Goal: Find specific page/section: Find specific page/section

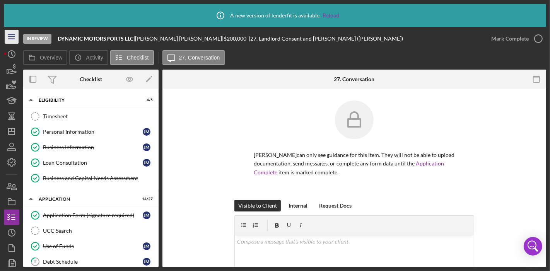
scroll to position [214, 0]
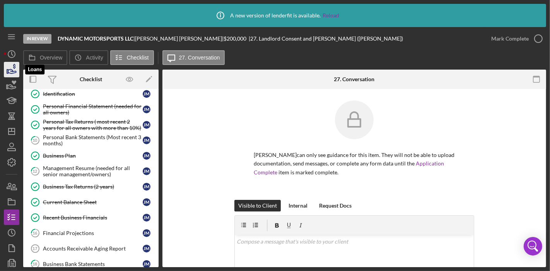
click at [10, 70] on icon "button" at bounding box center [11, 69] width 19 height 19
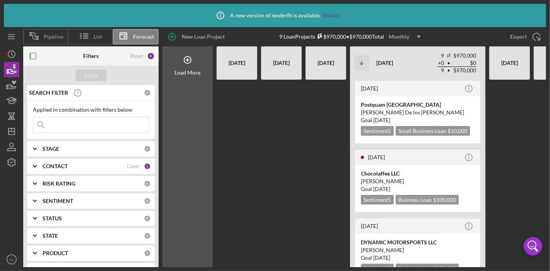
click at [118, 166] on div "CONTACT" at bounding box center [85, 166] width 84 height 6
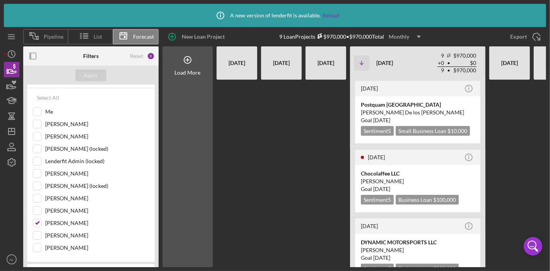
scroll to position [93, 0]
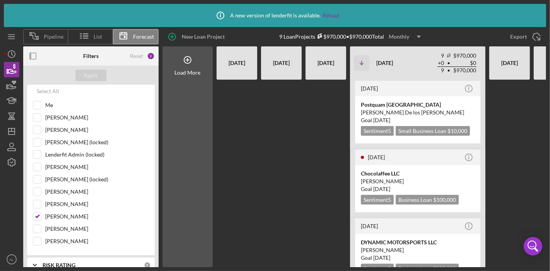
click at [231, 164] on div at bounding box center [237, 174] width 41 height 188
click at [498, 150] on div at bounding box center [509, 174] width 41 height 188
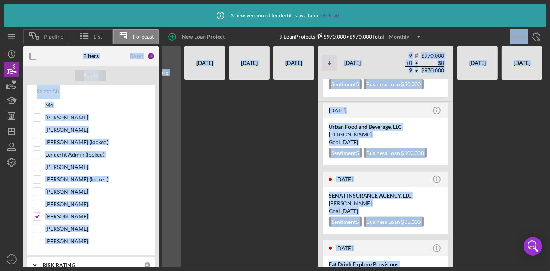
scroll to position [0, 0]
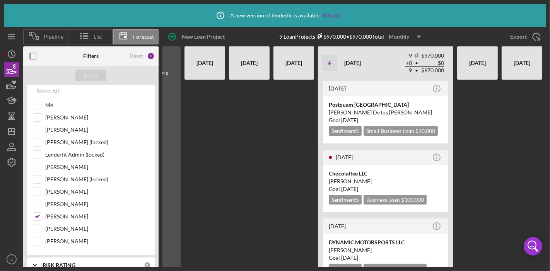
drag, startPoint x: 509, startPoint y: 138, endPoint x: 461, endPoint y: 138, distance: 47.6
click at [461, 138] on div "[DATE] Icon/Info Postquam Boston [PERSON_NAME] De los [PERSON_NAME] Goal [DATE]…" at bounding box center [388, 174] width 406 height 188
drag, startPoint x: 480, startPoint y: 138, endPoint x: 478, endPoint y: 99, distance: 39.1
click at [478, 99] on div at bounding box center [477, 174] width 41 height 188
